Goal: Navigation & Orientation: Find specific page/section

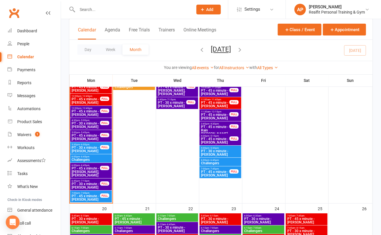
scroll to position [765, 0]
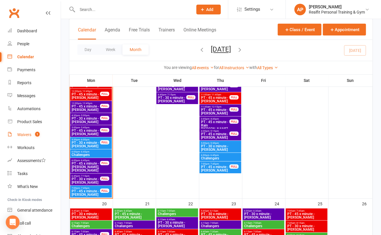
click at [26, 135] on div "Waivers" at bounding box center [24, 134] width 14 height 5
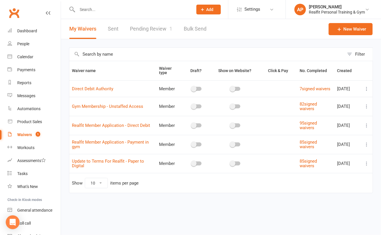
click at [154, 32] on link "Pending Review 1" at bounding box center [151, 29] width 42 height 20
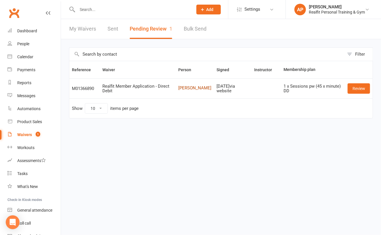
click at [187, 90] on link "[PERSON_NAME]" at bounding box center [195, 88] width 33 height 5
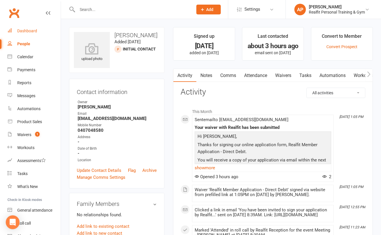
click at [28, 33] on div "Dashboard" at bounding box center [27, 31] width 20 height 5
